Goal: Information Seeking & Learning: Learn about a topic

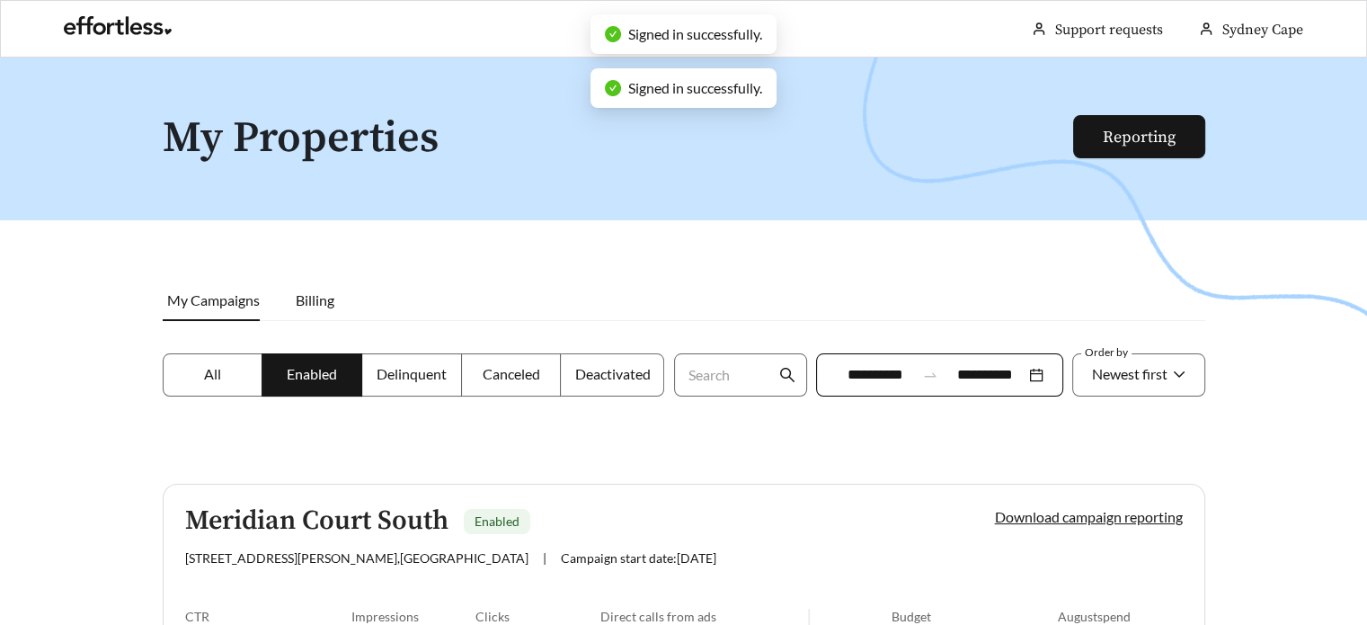
click at [703, 325] on div at bounding box center [683, 370] width 1367 height 625
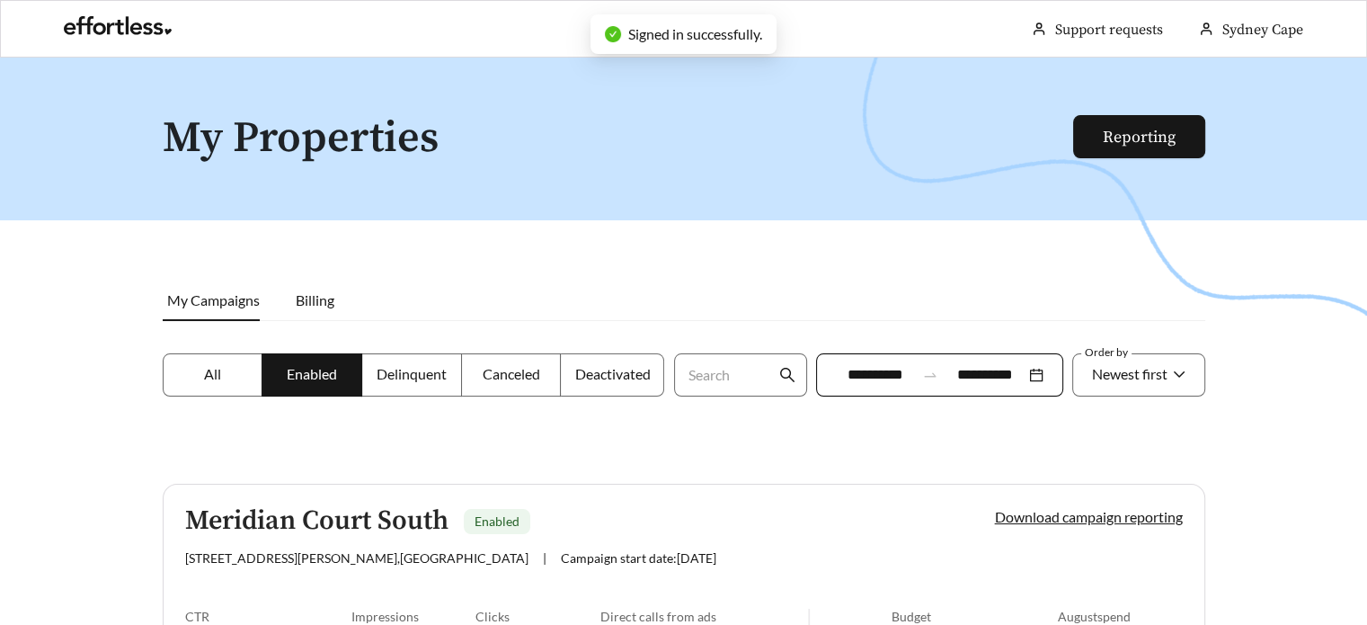
click at [703, 325] on div at bounding box center [683, 370] width 1367 height 625
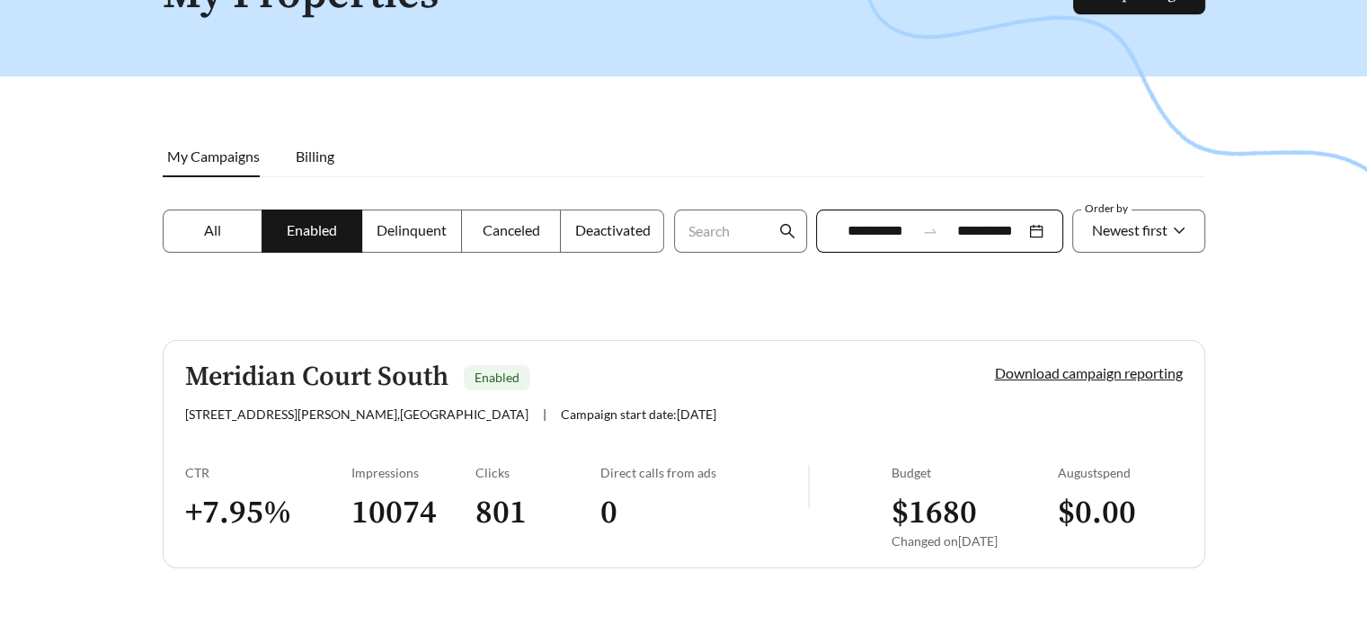
scroll to position [180, 0]
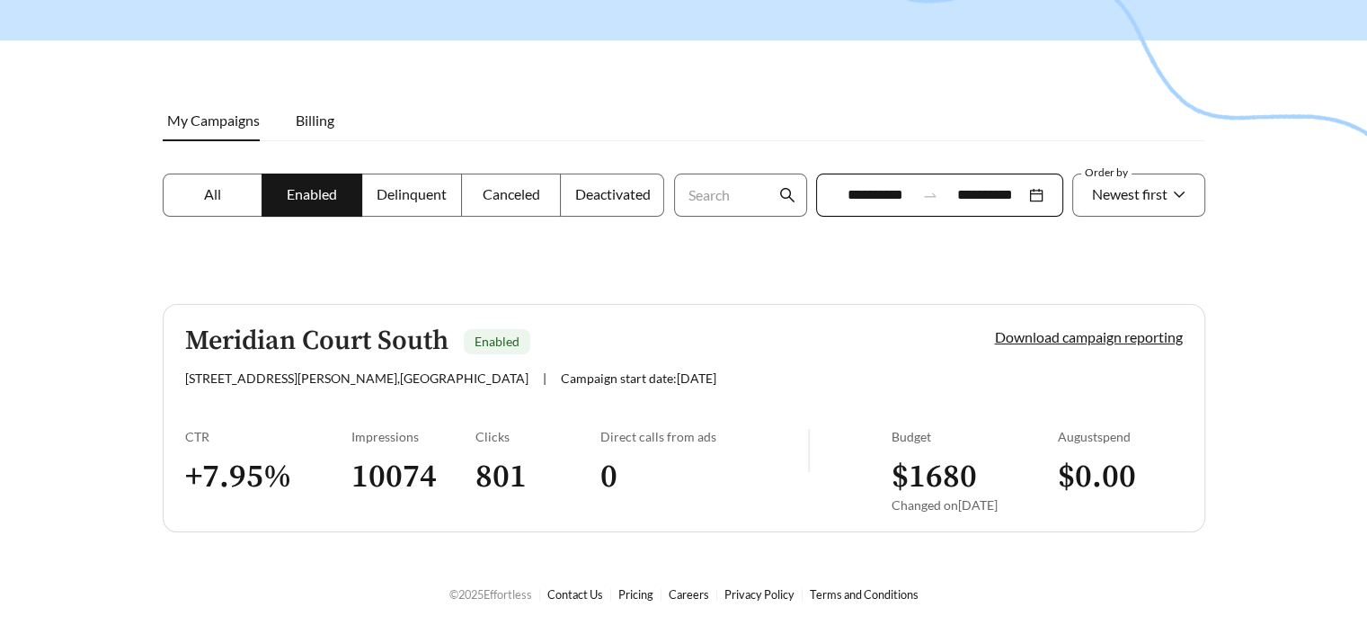
click at [722, 357] on div "Meridian Court South Enabled [STREET_ADDRESS][PERSON_NAME] | Campaign start dat…" at bounding box center [559, 355] width 749 height 59
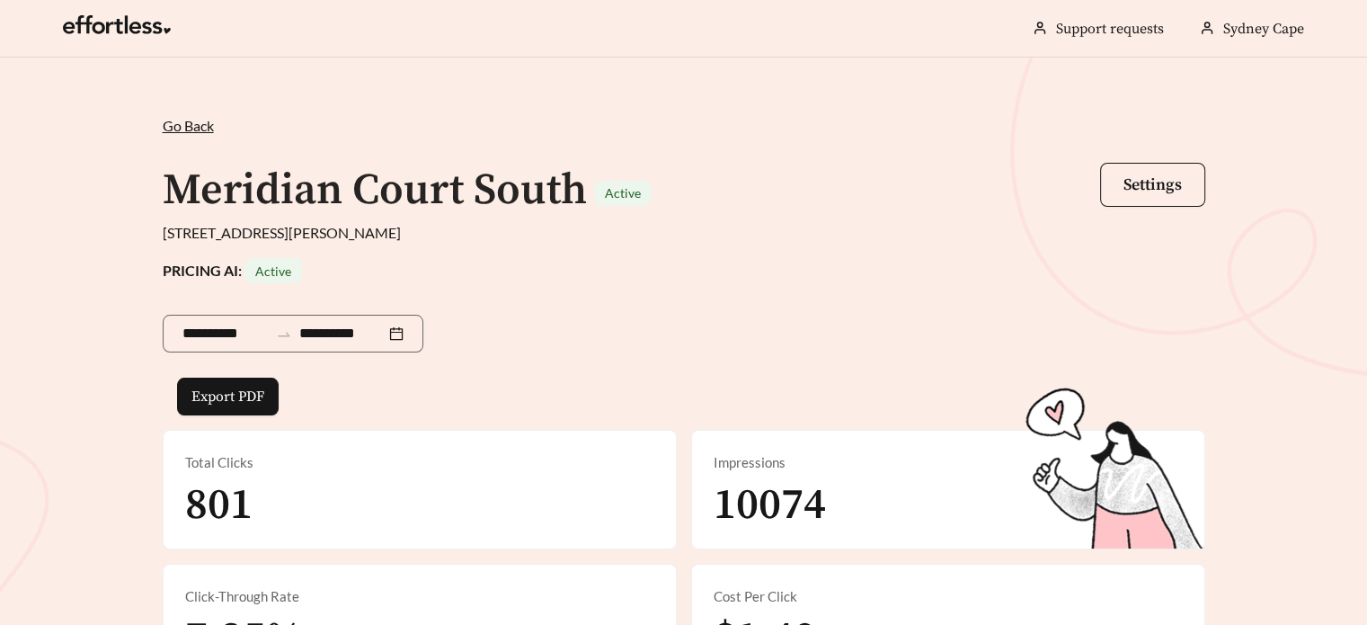
click at [800, 323] on div "**********" at bounding box center [684, 330] width 1043 height 94
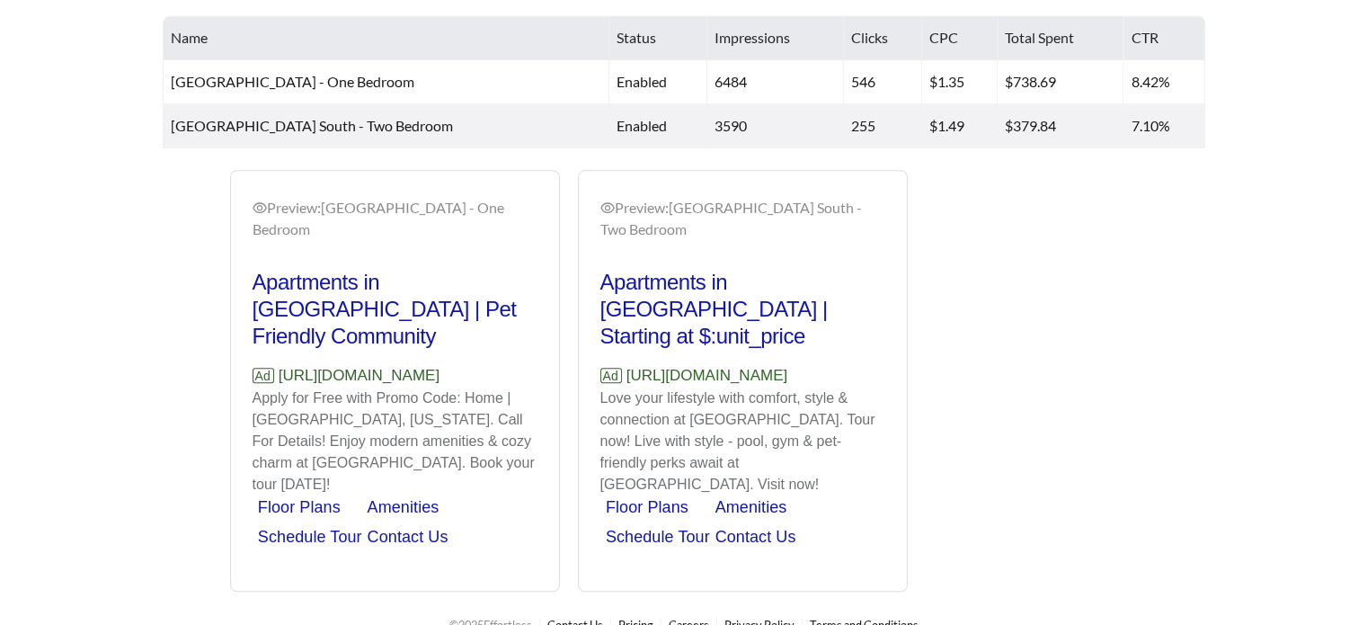
scroll to position [976, 0]
click at [1046, 398] on div "Preview: [GEOGRAPHIC_DATA] South - One Bedroom Apartments in [GEOGRAPHIC_DATA] …" at bounding box center [684, 380] width 1079 height 422
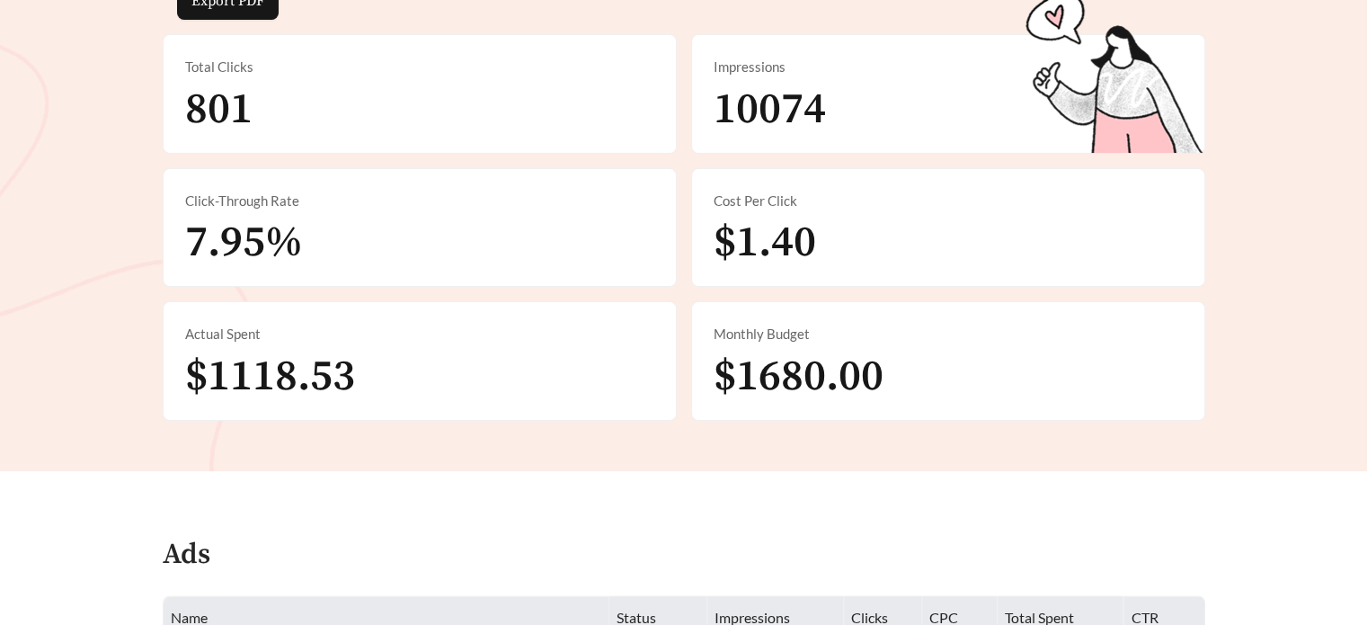
scroll to position [360, 0]
